Goal: Information Seeking & Learning: Check status

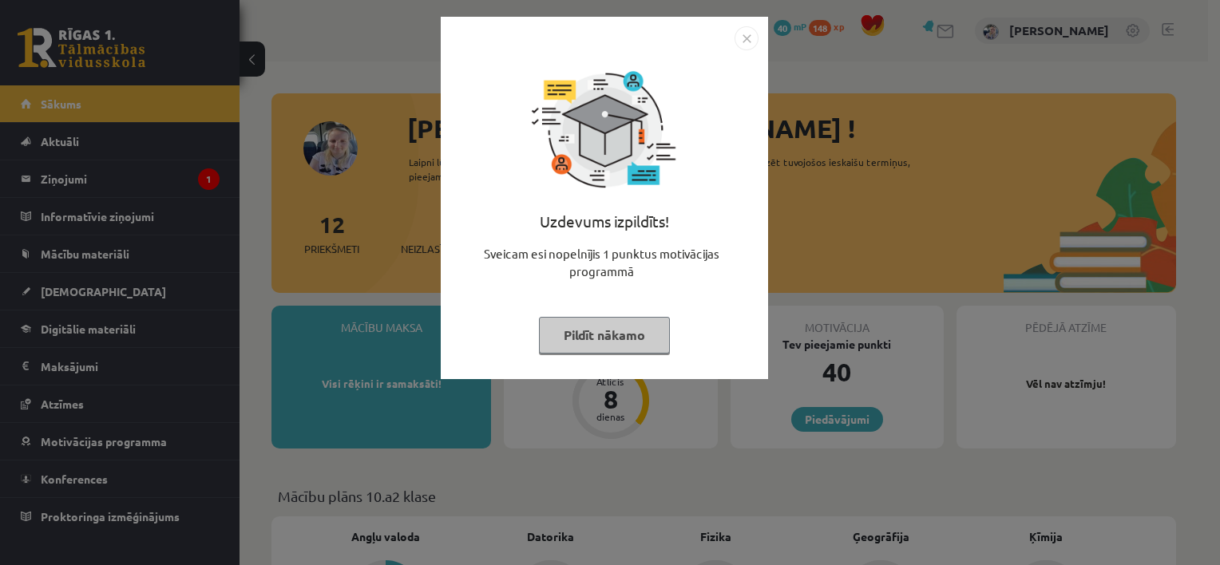
click at [579, 332] on button "Pildīt nākamo" at bounding box center [604, 335] width 131 height 37
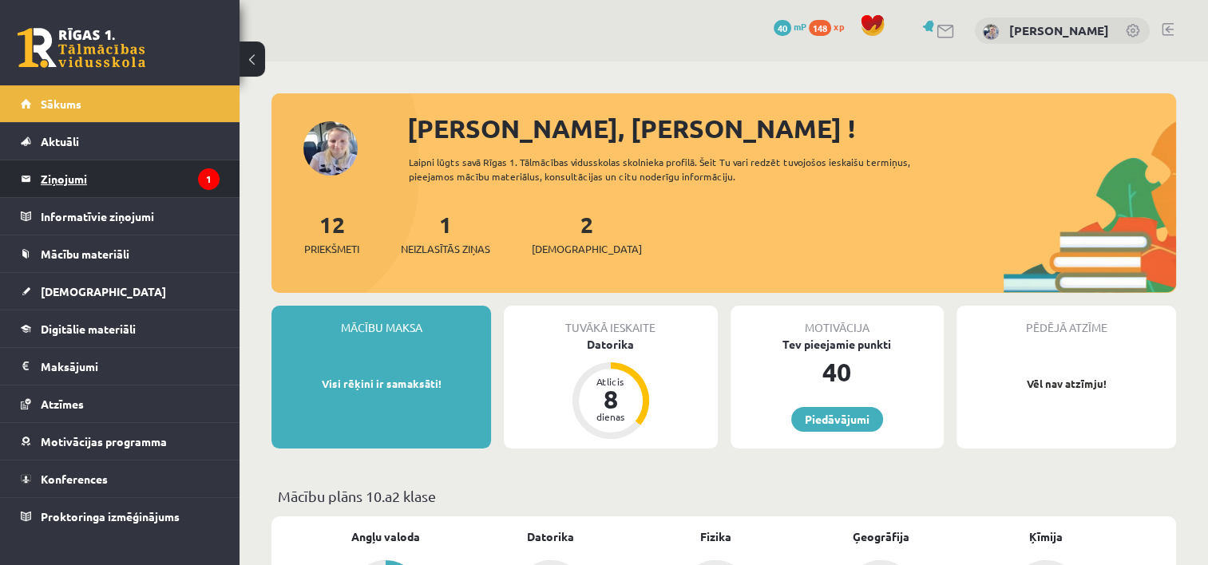
click at [128, 169] on legend "Ziņojumi 1" at bounding box center [130, 178] width 179 height 37
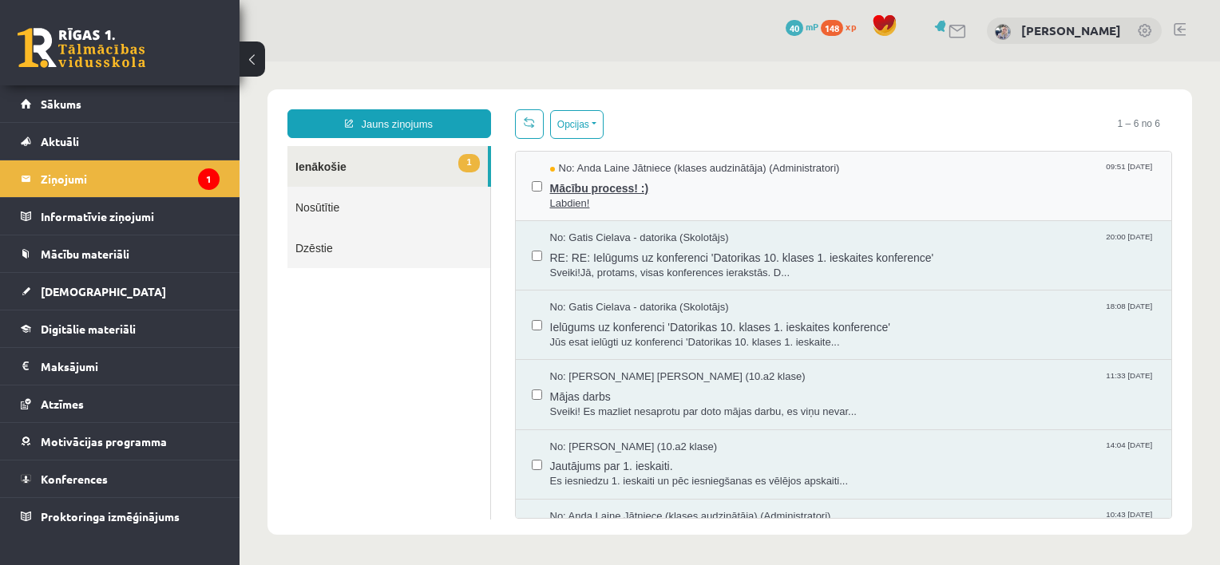
click at [686, 196] on span "Labdien!" at bounding box center [853, 203] width 606 height 15
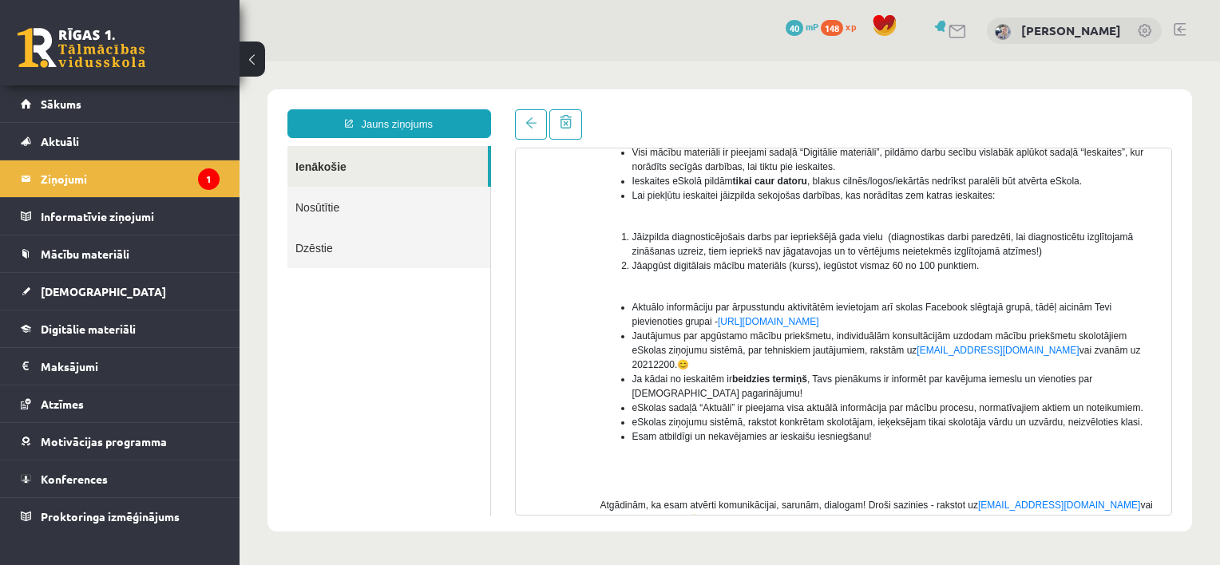
scroll to position [224, 0]
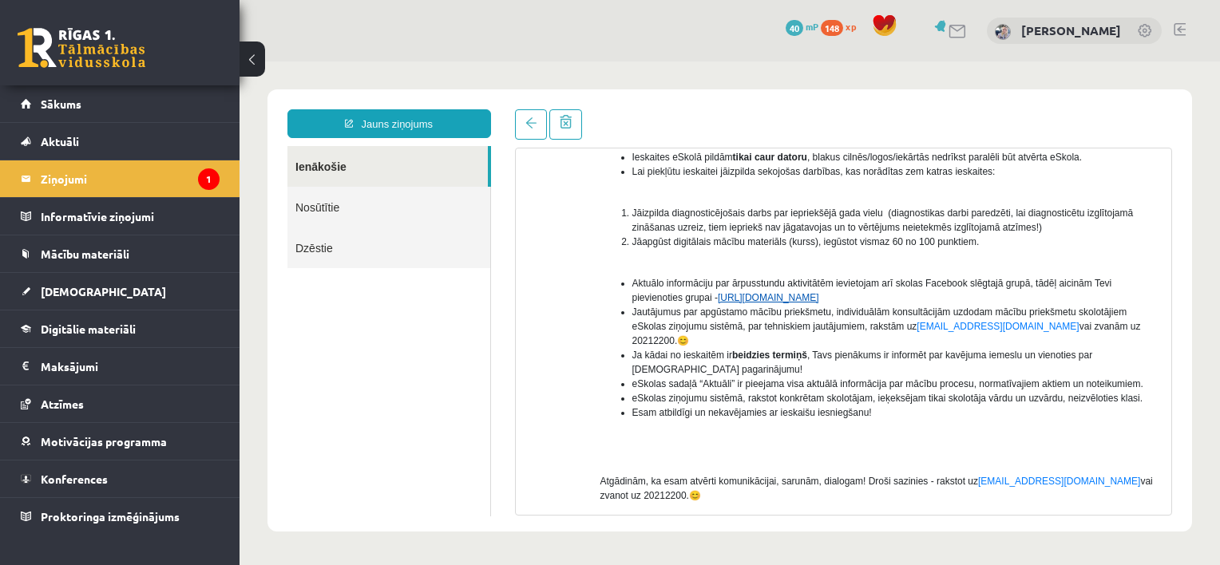
click at [819, 293] on link "https://www.facebook.com/groups/1713095892236563/" at bounding box center [768, 297] width 101 height 11
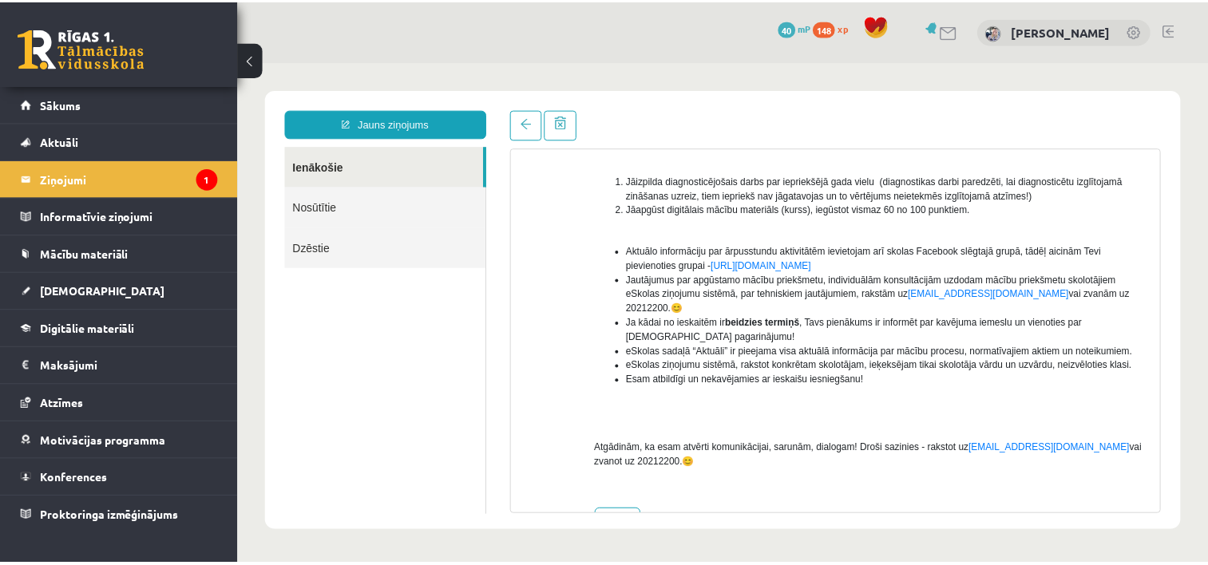
scroll to position [277, 0]
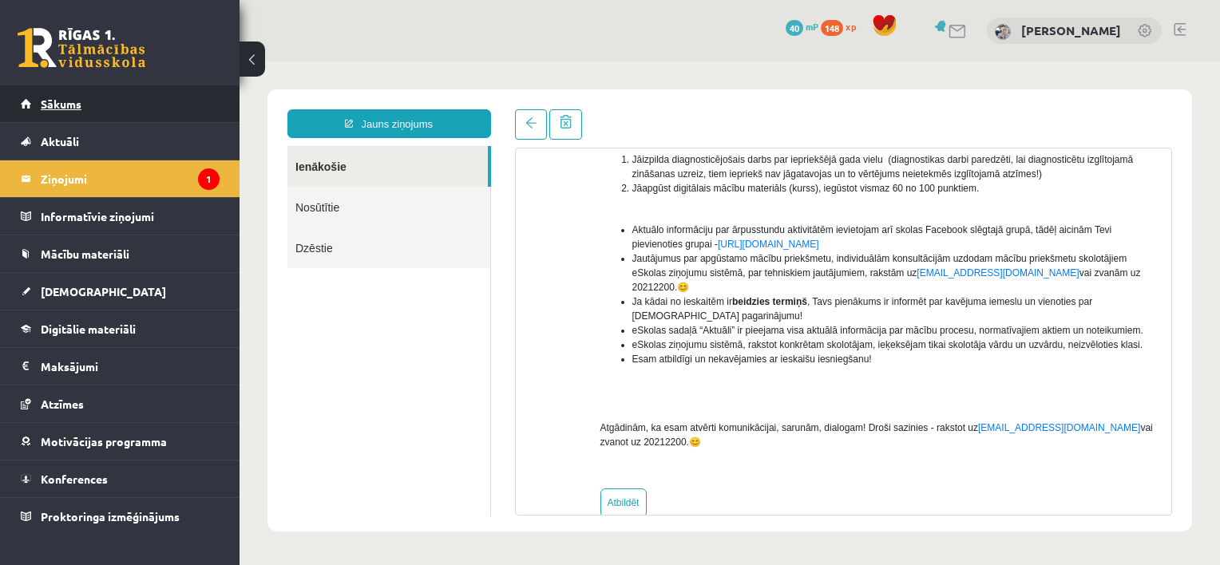
click at [106, 101] on link "Sākums" at bounding box center [120, 103] width 199 height 37
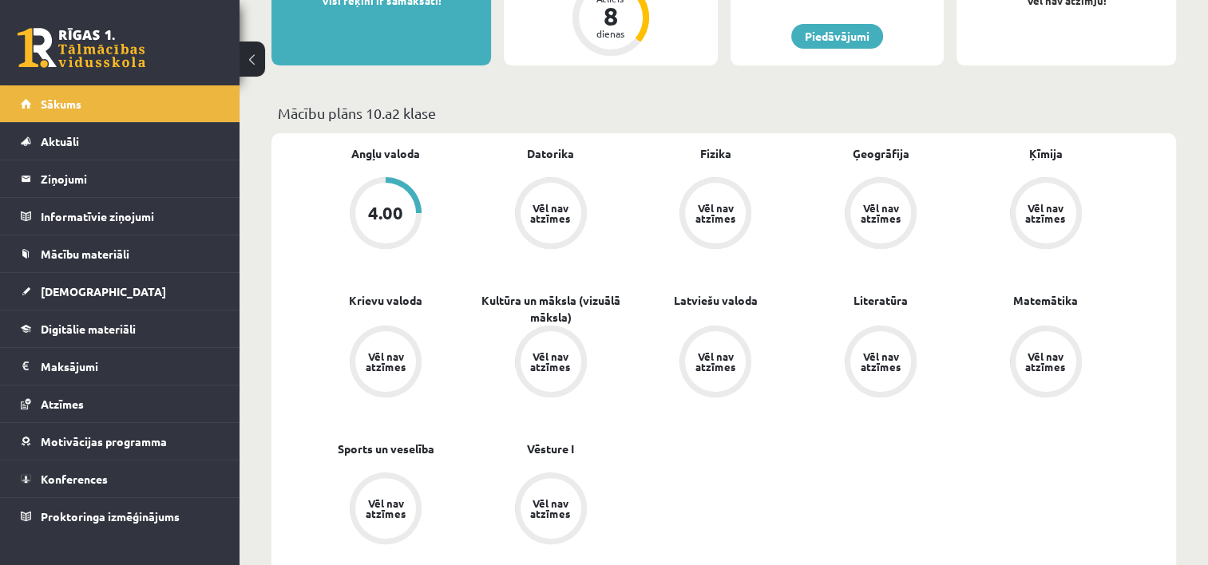
scroll to position [415, 0]
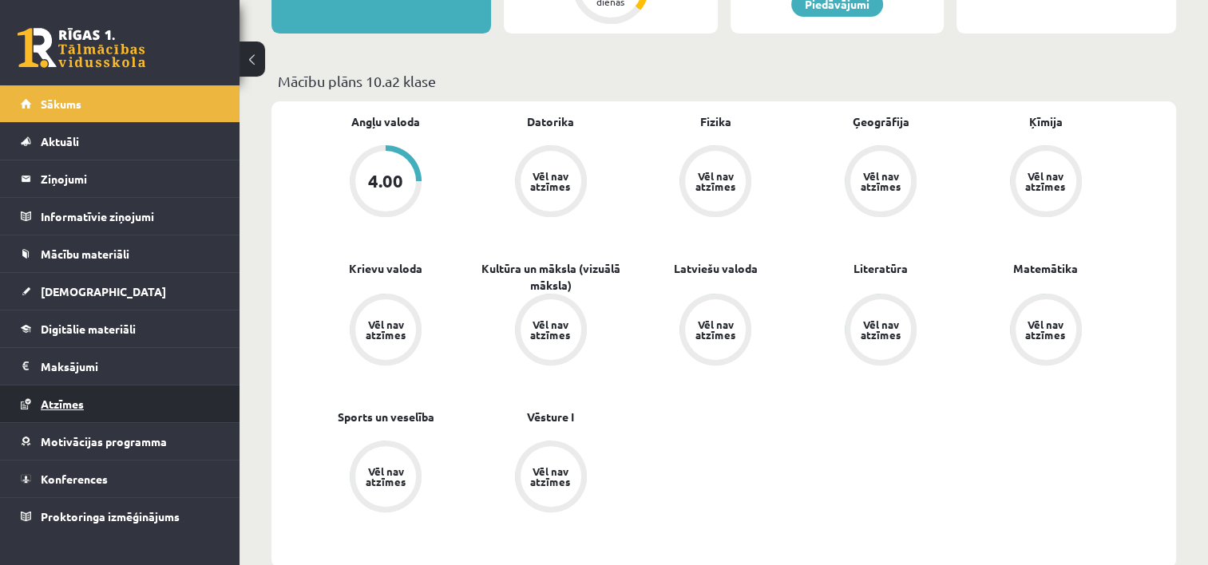
click at [155, 392] on link "Atzīmes" at bounding box center [120, 404] width 199 height 37
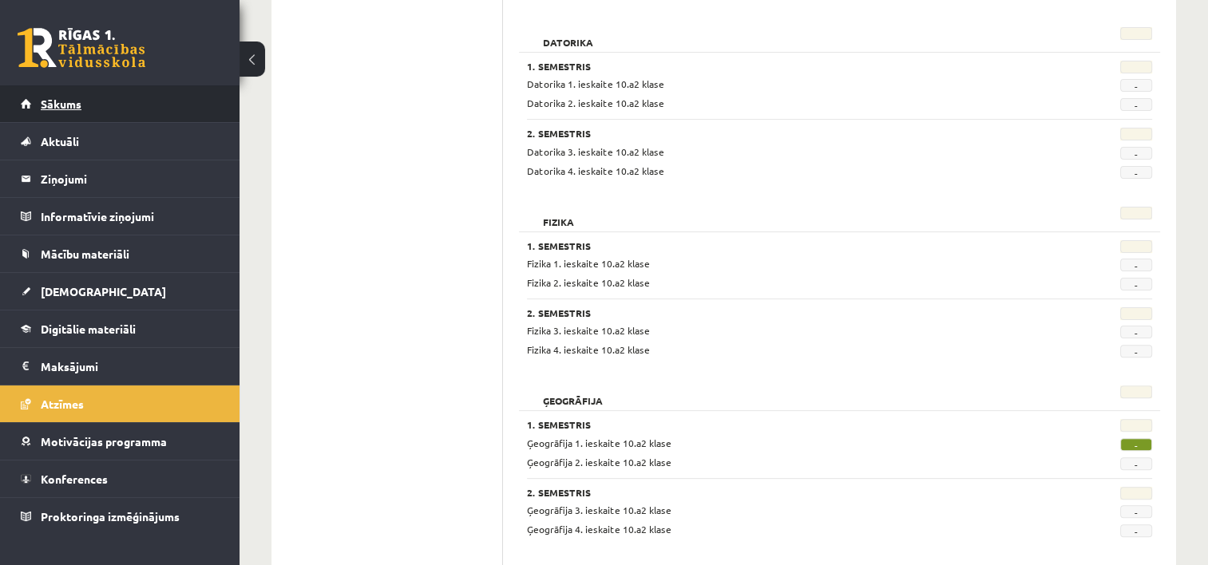
click at [94, 105] on link "Sākums" at bounding box center [120, 103] width 199 height 37
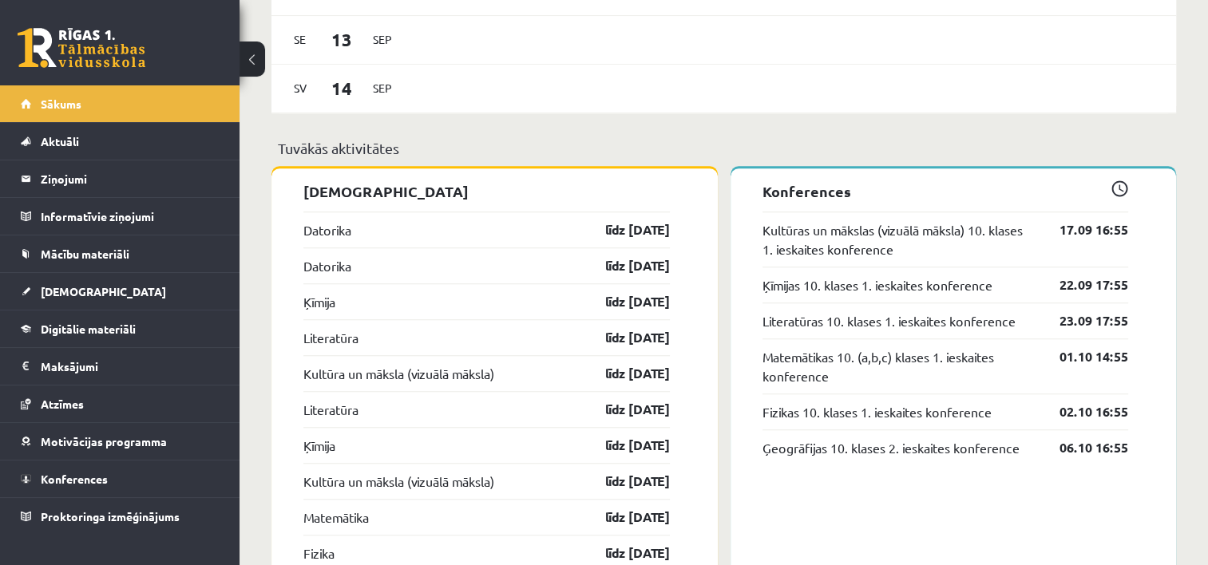
scroll to position [1309, 0]
